Goal: Task Accomplishment & Management: Use online tool/utility

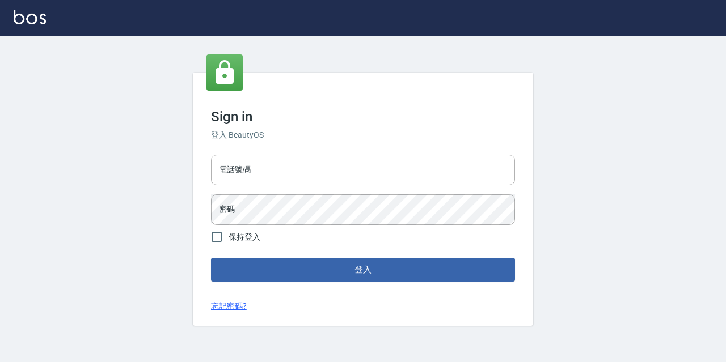
click at [247, 171] on input "電話號碼" at bounding box center [363, 170] width 304 height 31
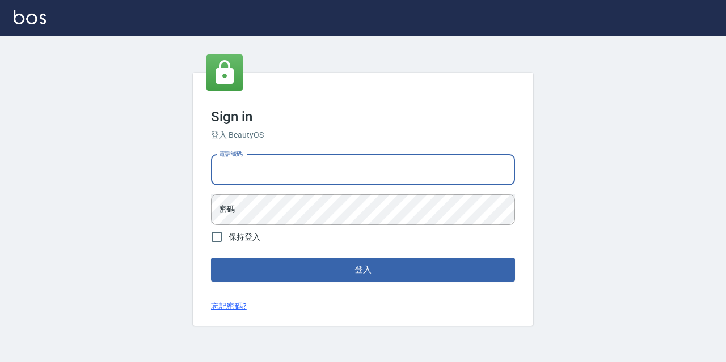
type input "0977888999"
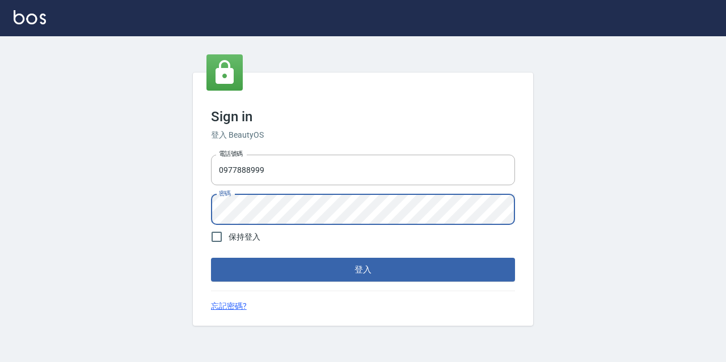
click at [211, 258] on button "登入" at bounding box center [363, 270] width 304 height 24
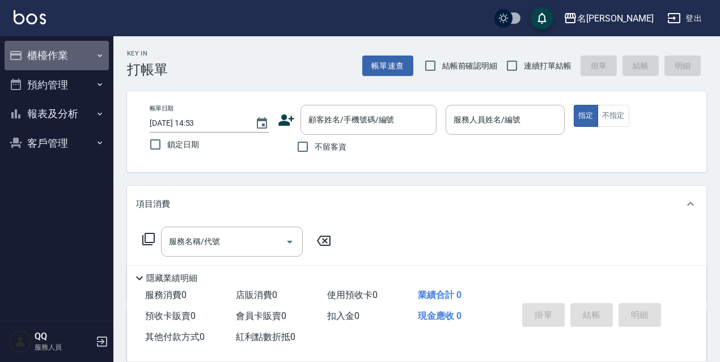
click at [88, 48] on button "櫃檯作業" at bounding box center [57, 55] width 104 height 29
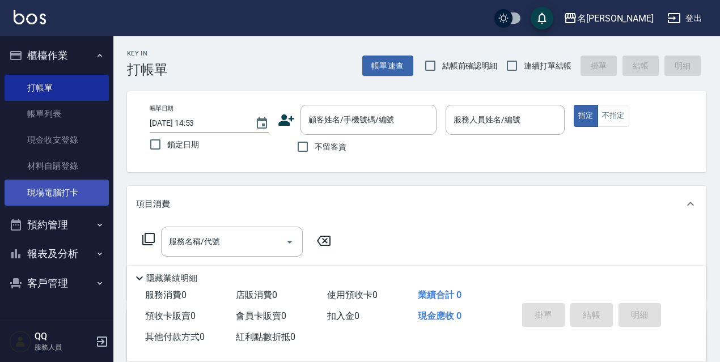
click at [39, 194] on link "現場電腦打卡" at bounding box center [57, 193] width 104 height 26
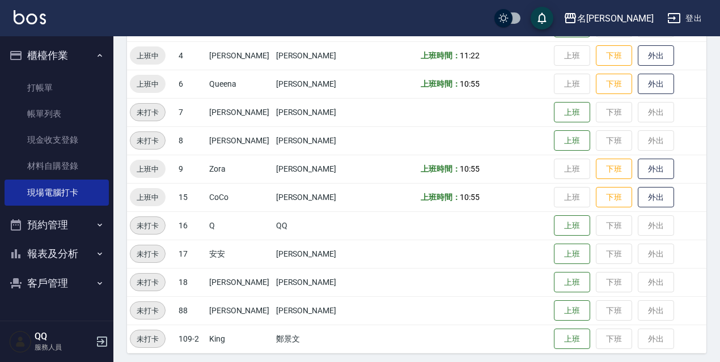
scroll to position [232, 0]
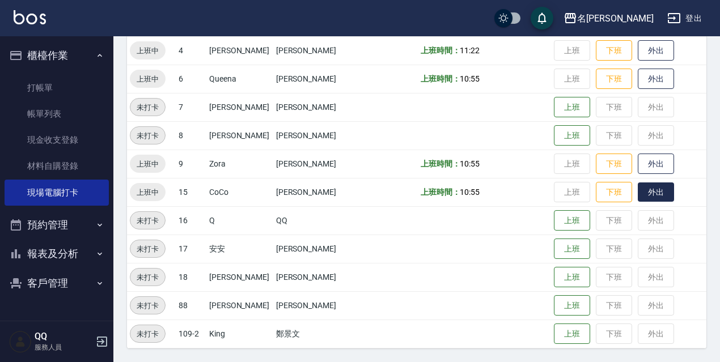
click at [660, 199] on button "外出" at bounding box center [656, 193] width 36 height 20
